Goal: Find specific page/section: Find specific page/section

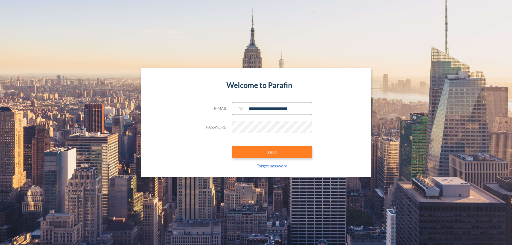
type input "**********"
click at [272, 152] on button "LOGIN" at bounding box center [272, 152] width 80 height 12
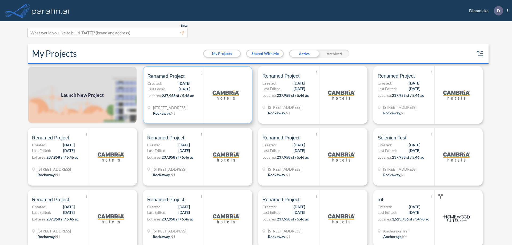
scroll to position [1, 0]
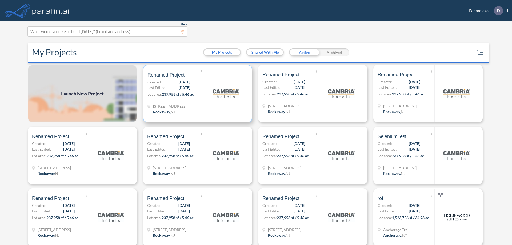
click at [197, 94] on p "Lot area: 237,958 sf / 5.46 ac" at bounding box center [176, 96] width 57 height 8
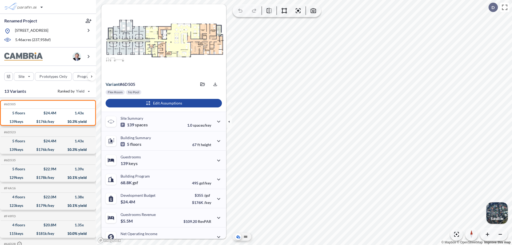
scroll to position [27, 0]
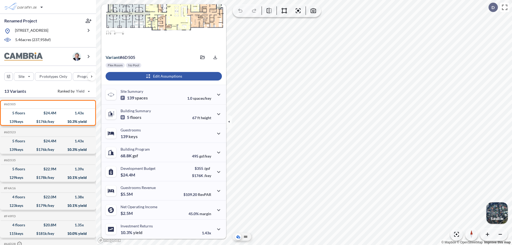
click at [163, 76] on div "button" at bounding box center [164, 76] width 116 height 9
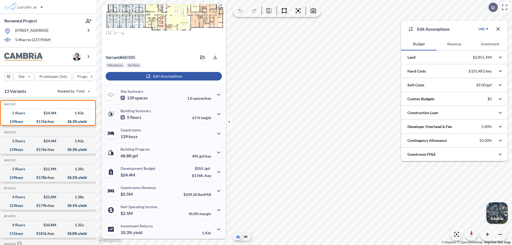
click at [454, 44] on button "Revenue" at bounding box center [454, 44] width 35 height 13
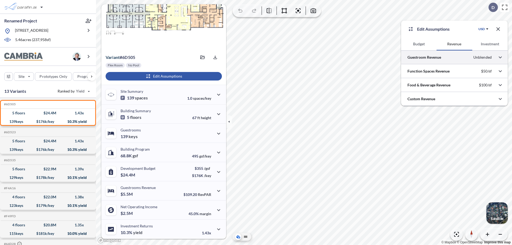
click at [455, 57] on div at bounding box center [454, 57] width 107 height 14
